Goal: Information Seeking & Learning: Learn about a topic

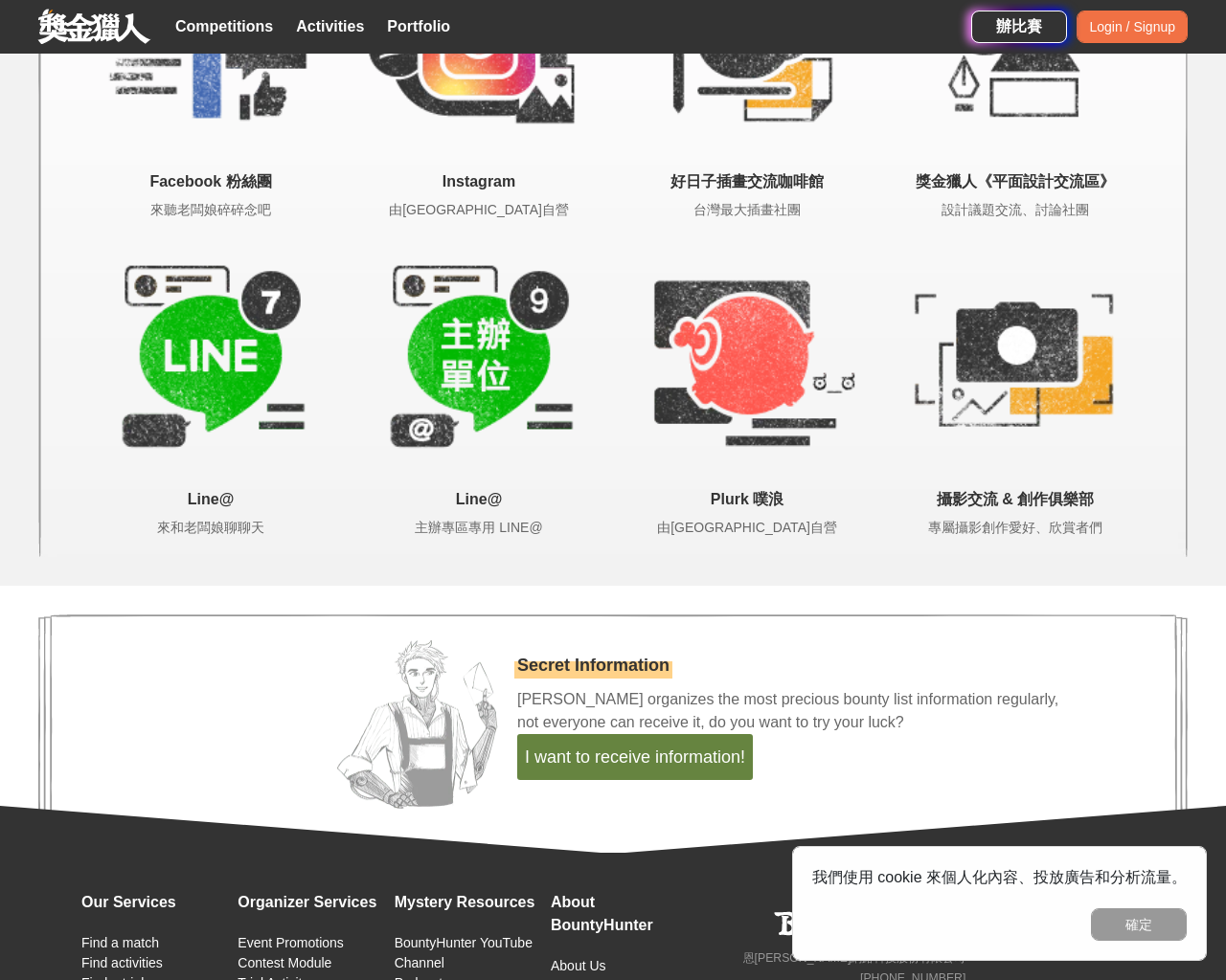
scroll to position [3971, 0]
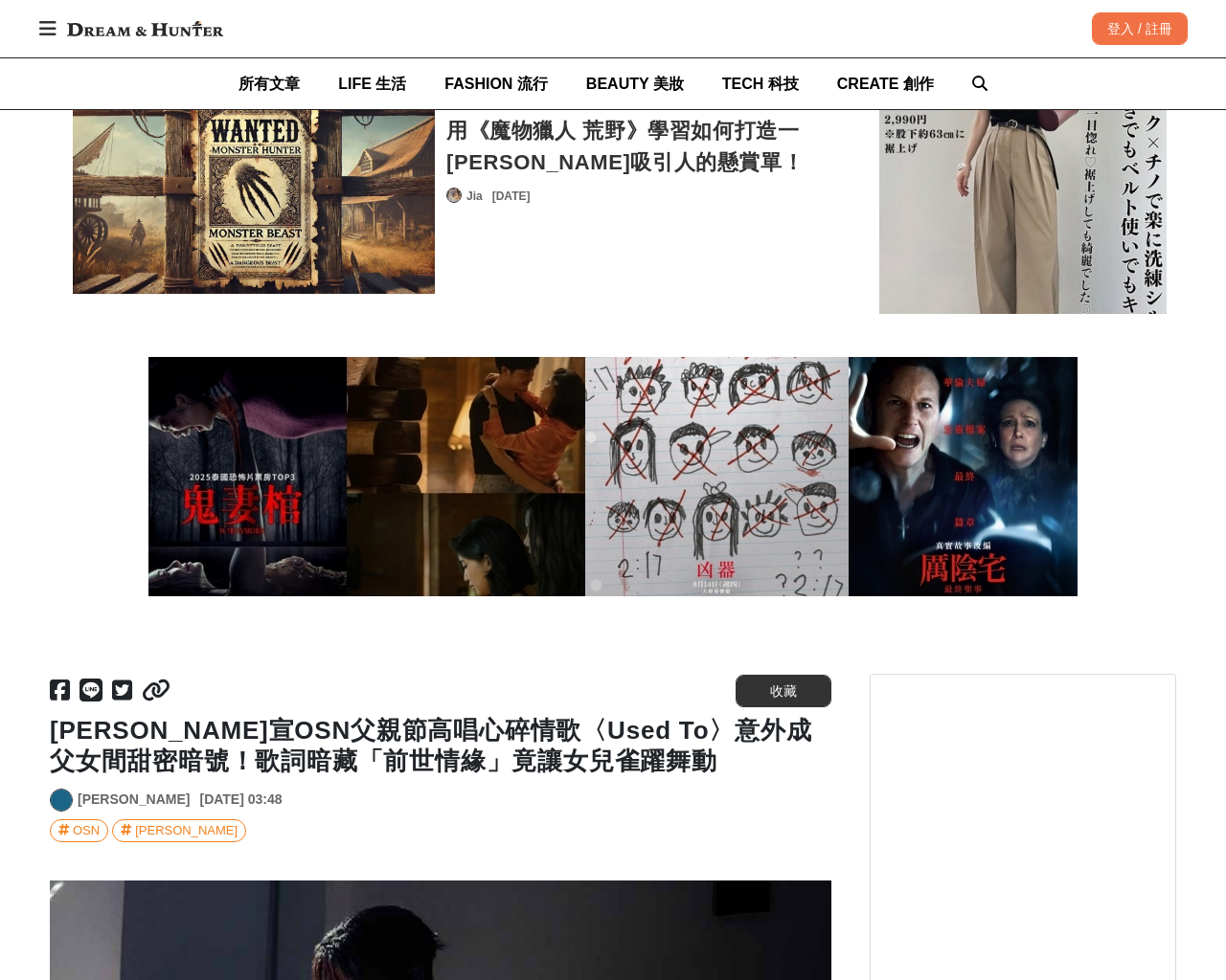
scroll to position [14370, 0]
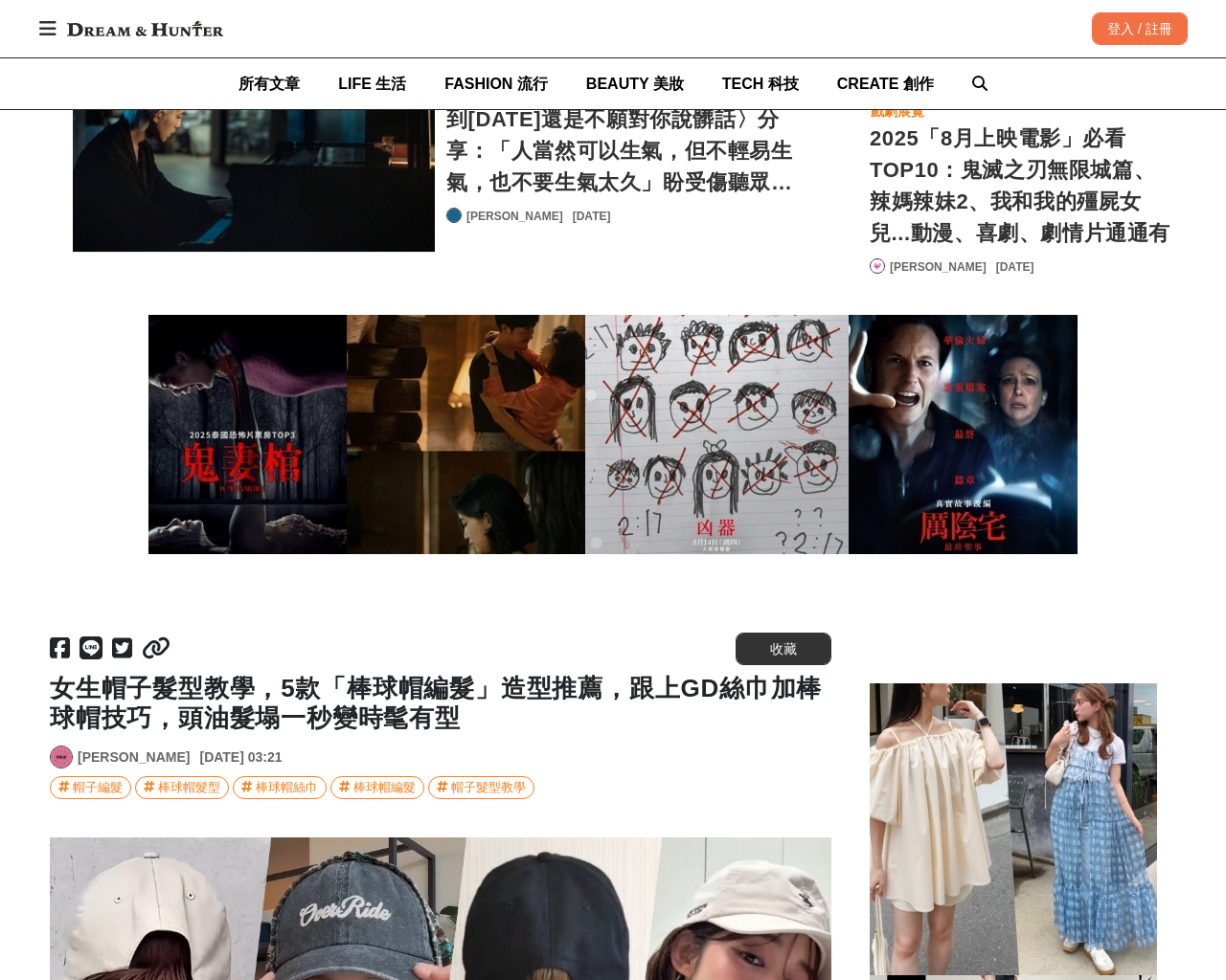
scroll to position [19900, 0]
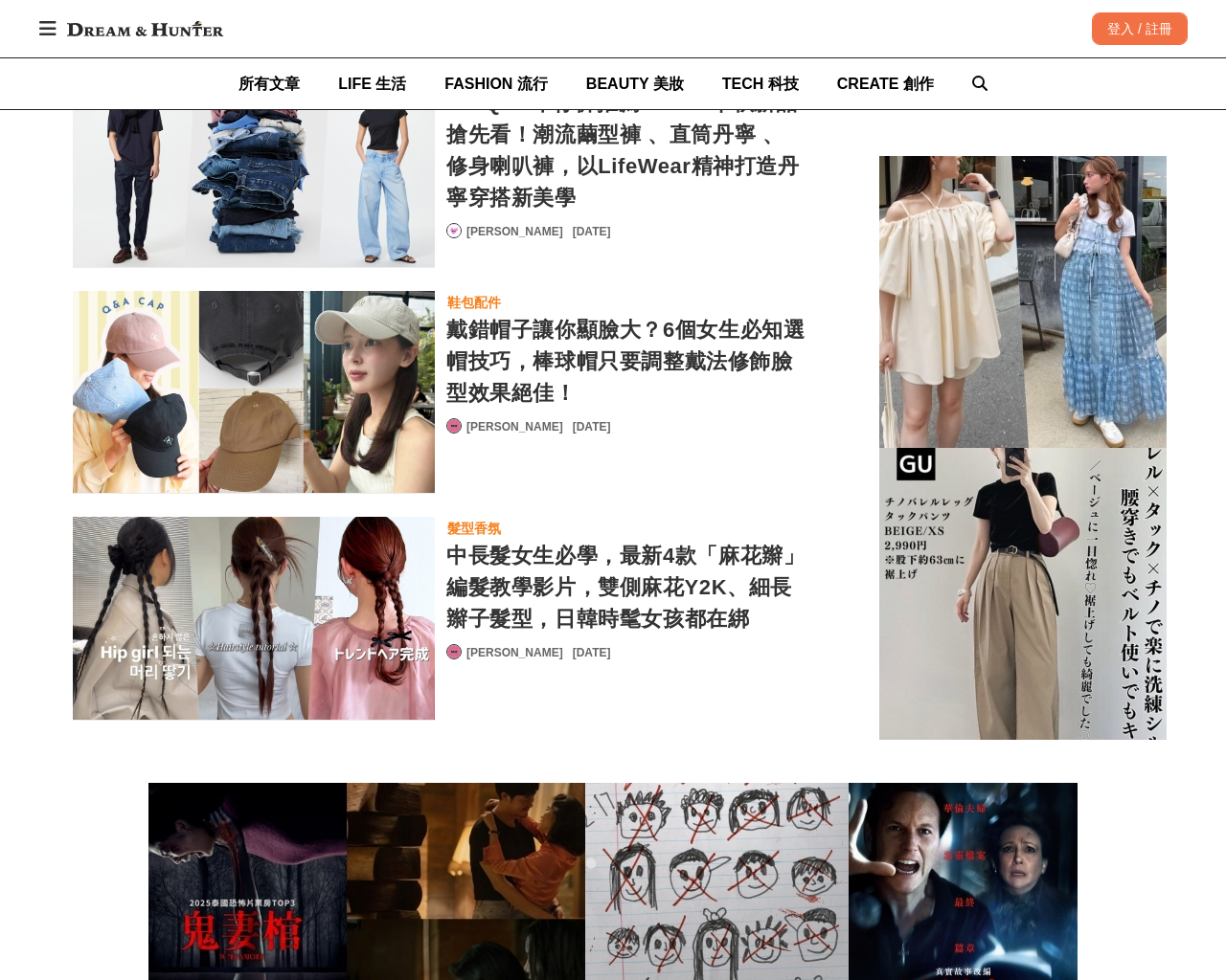
scroll to position [27064, 0]
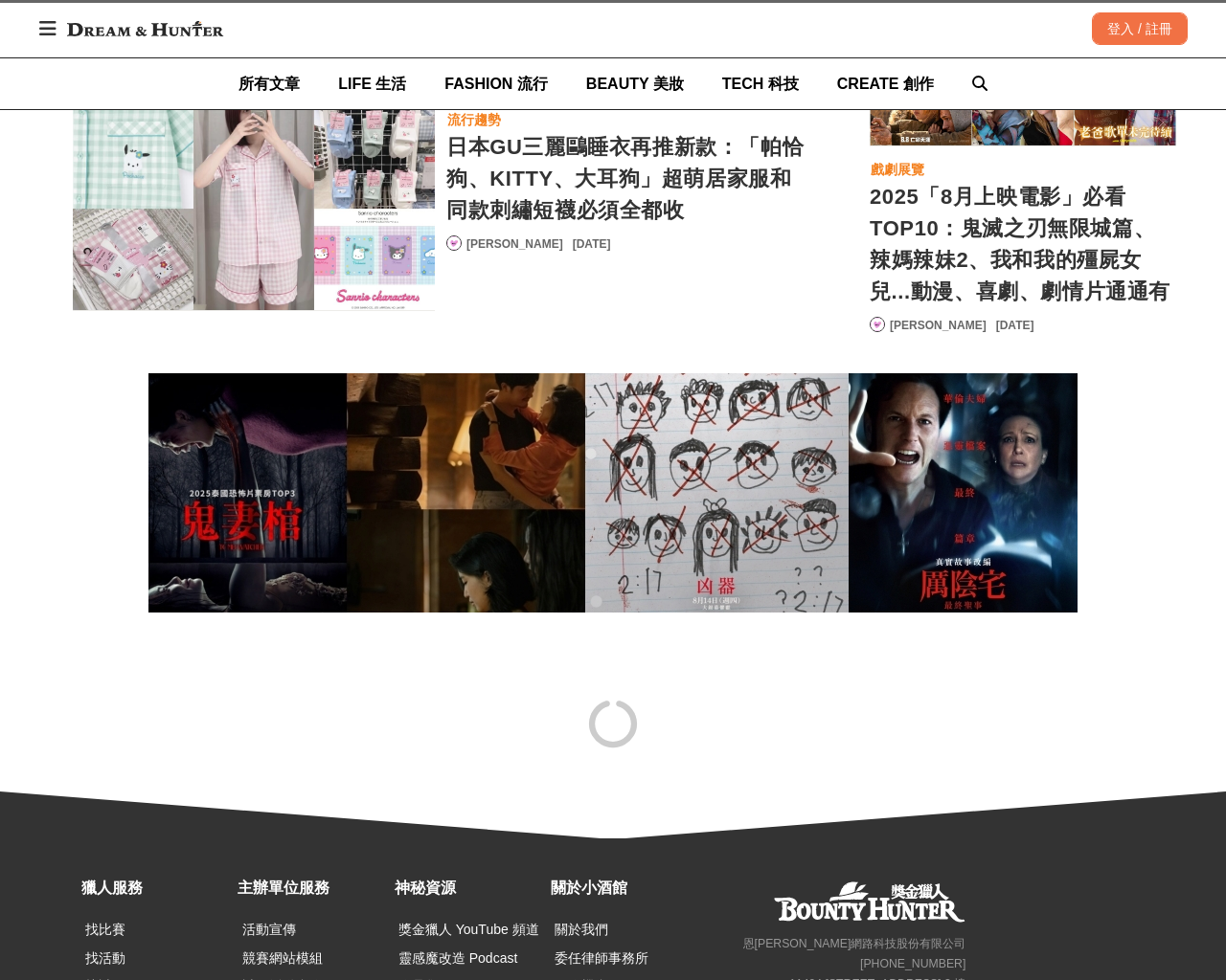
scroll to position [34806, 0]
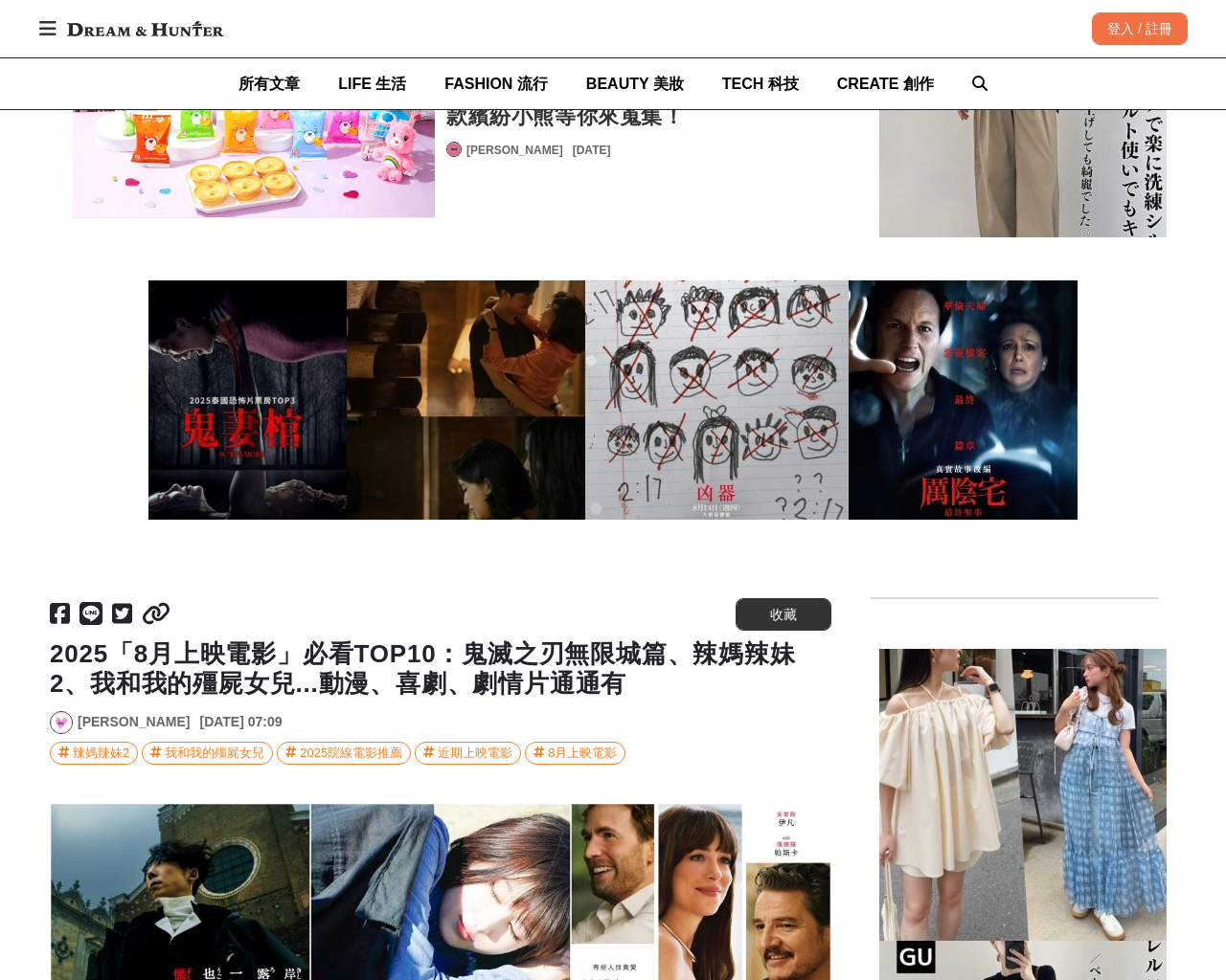
scroll to position [0, 782]
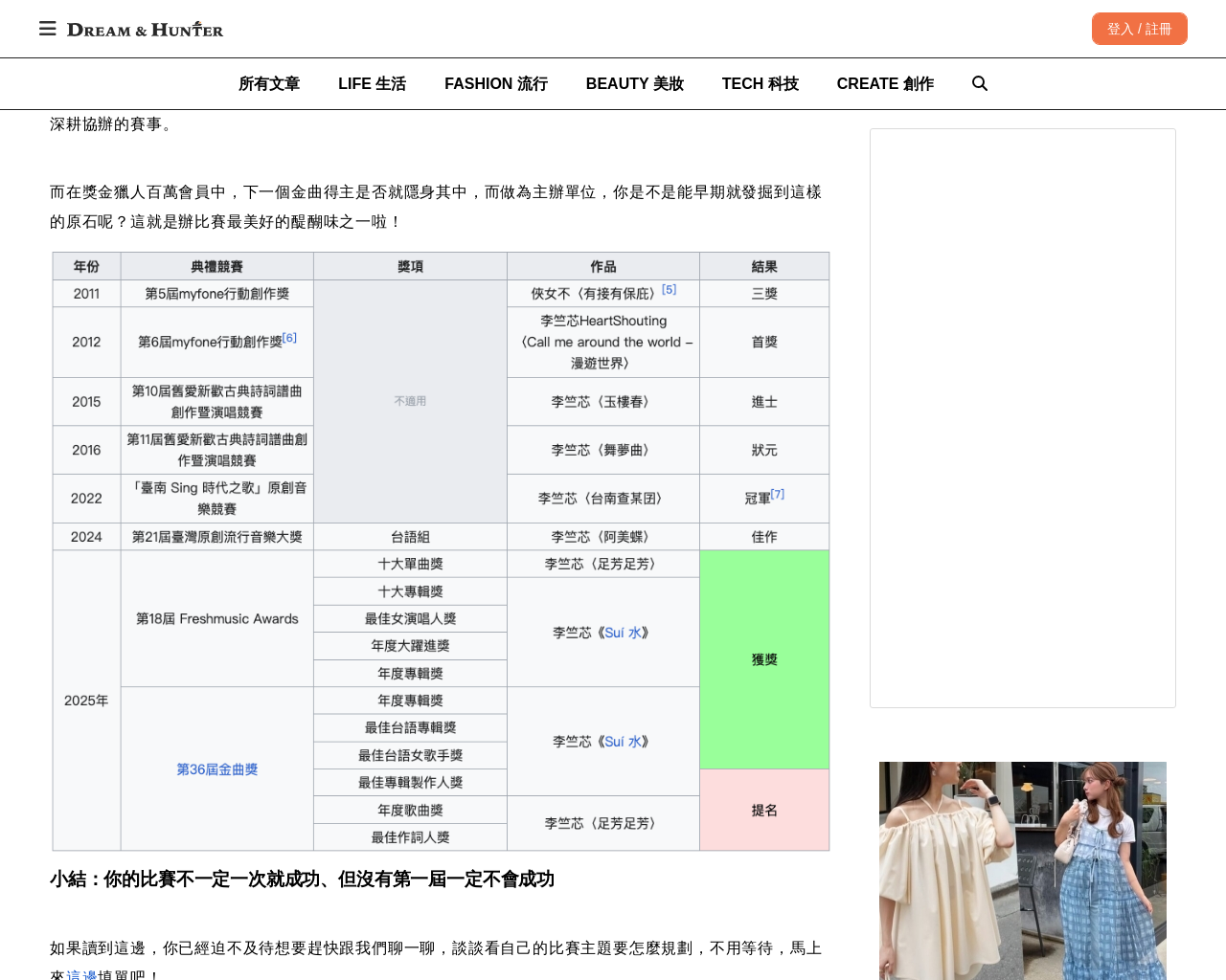
scroll to position [11490, 0]
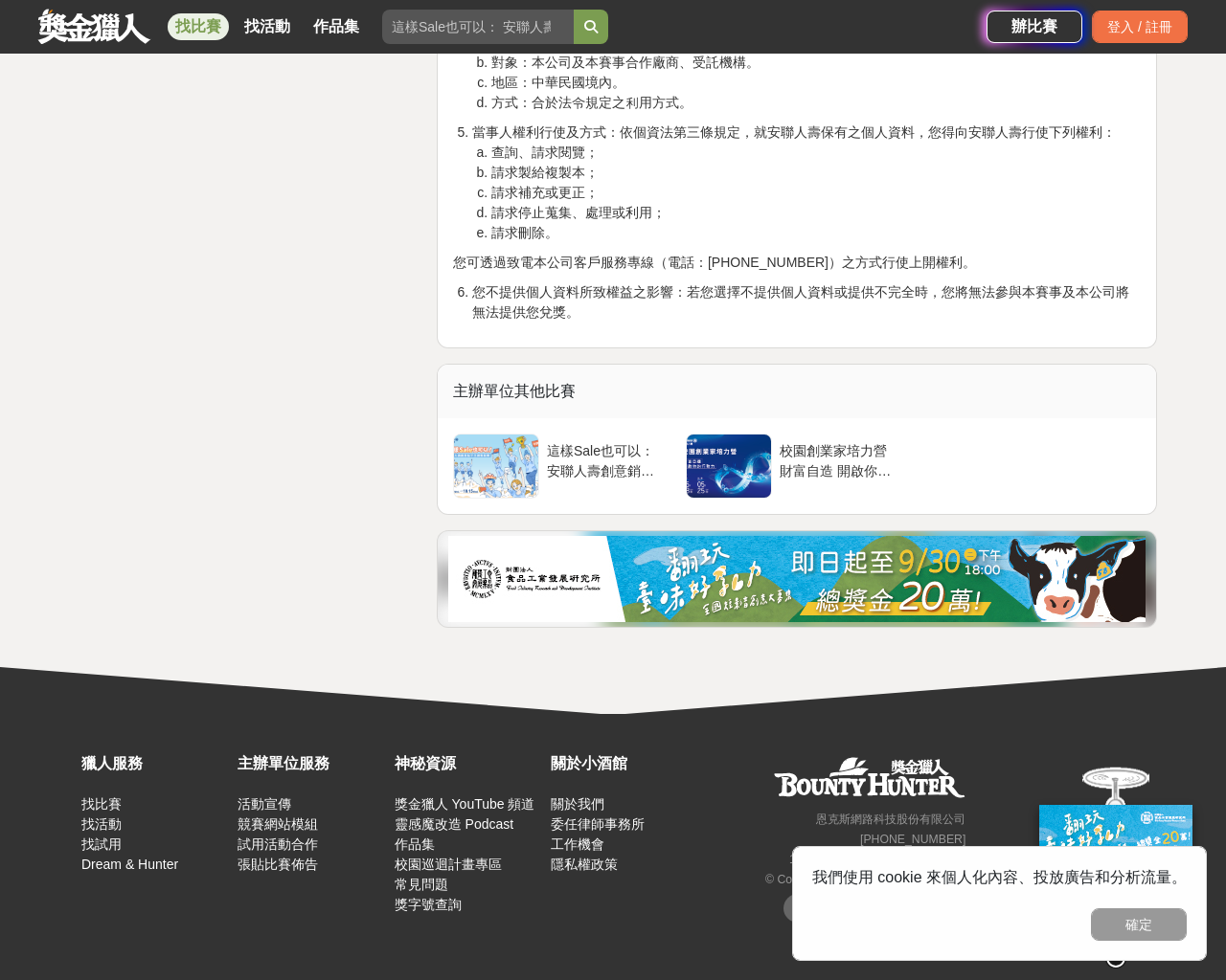
scroll to position [4829, 0]
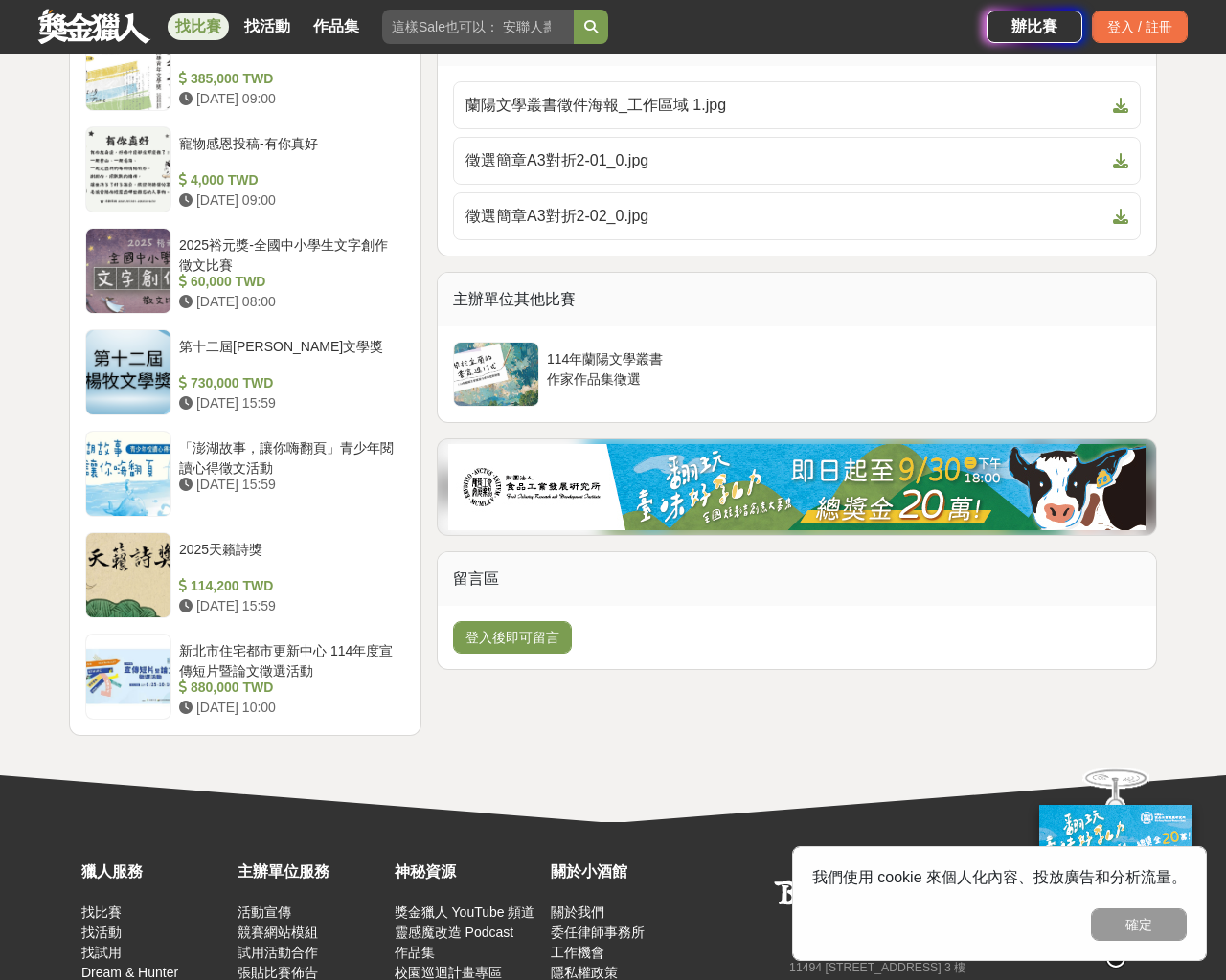
scroll to position [2120, 0]
